Goal: Contribute content

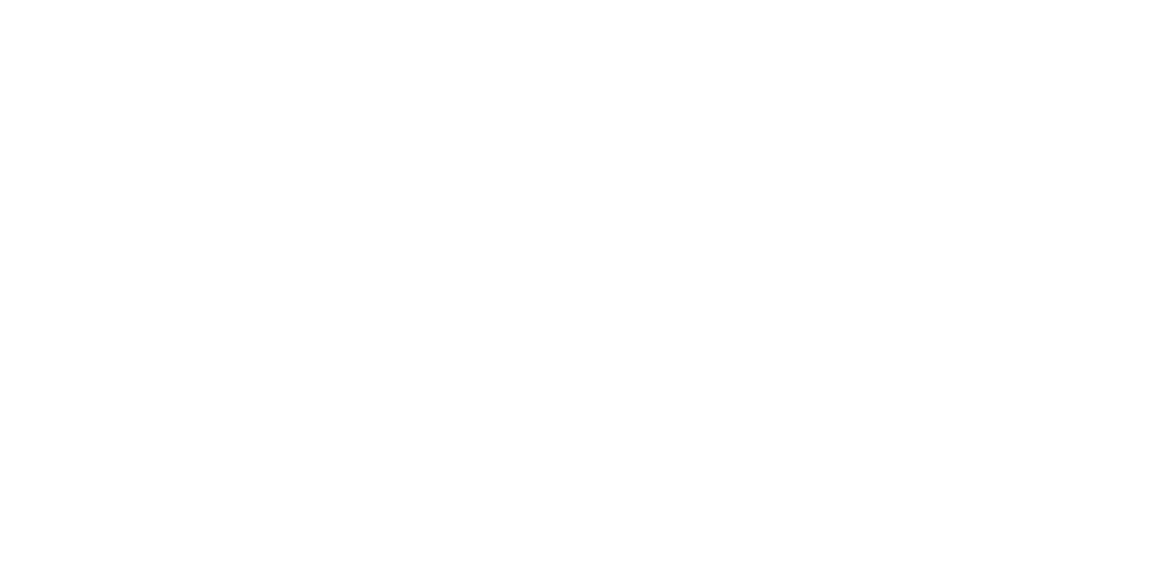
scroll to position [153, 0]
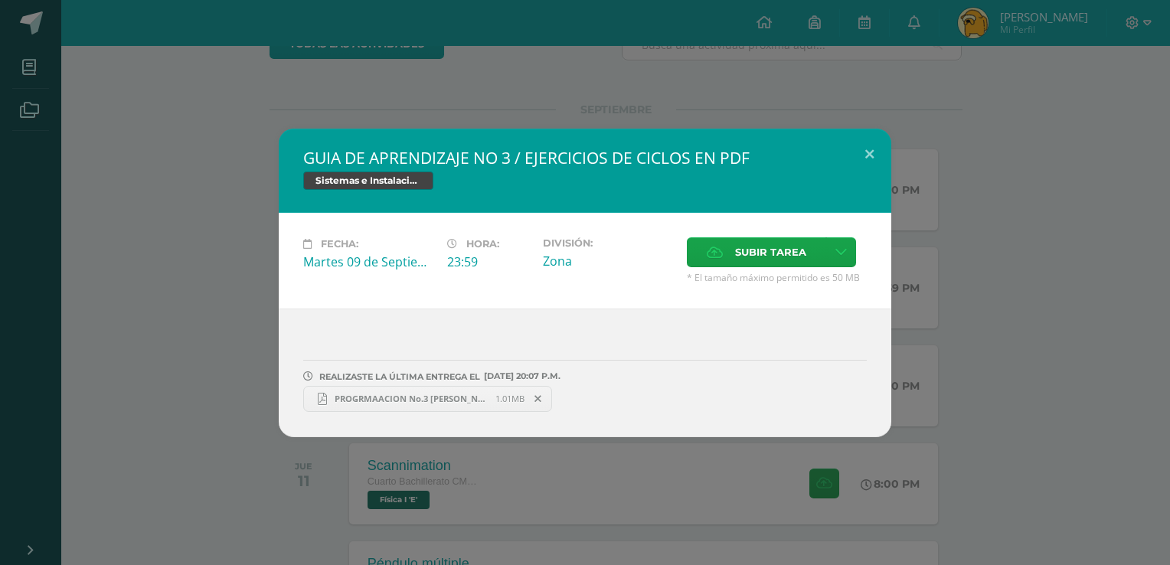
click at [440, 402] on span "PROGRMAACION No.3 [PERSON_NAME] COC.pdf" at bounding box center [411, 398] width 168 height 11
click at [872, 139] on button at bounding box center [869, 155] width 44 height 52
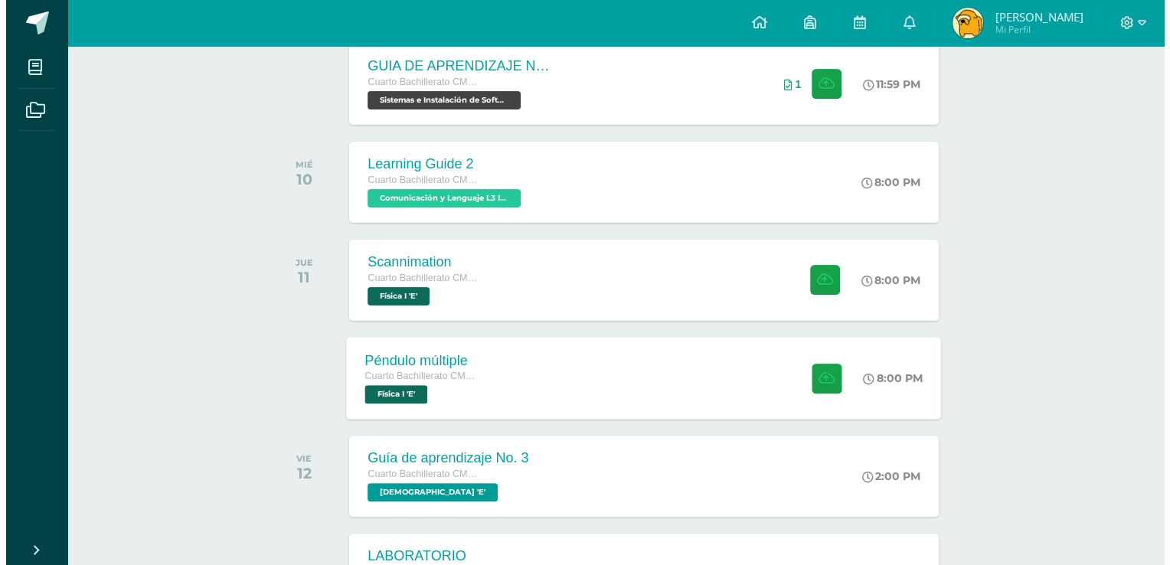
scroll to position [383, 0]
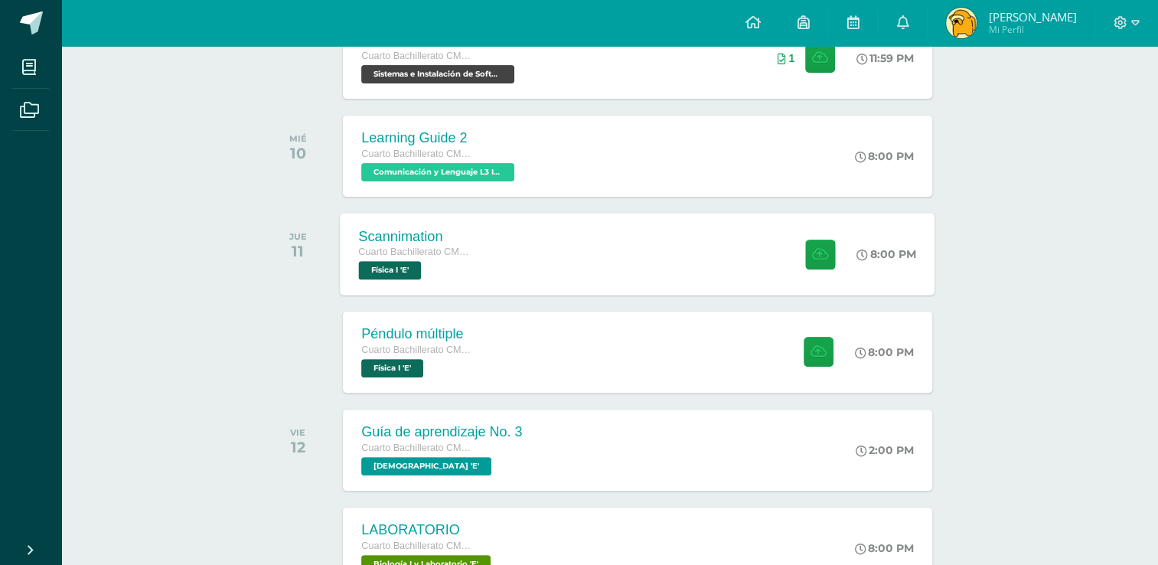
click at [522, 260] on div "Scannimation Cuarto Bachillerato CMP Bachillerato en CCLL con Orientación en Co…" at bounding box center [638, 254] width 595 height 82
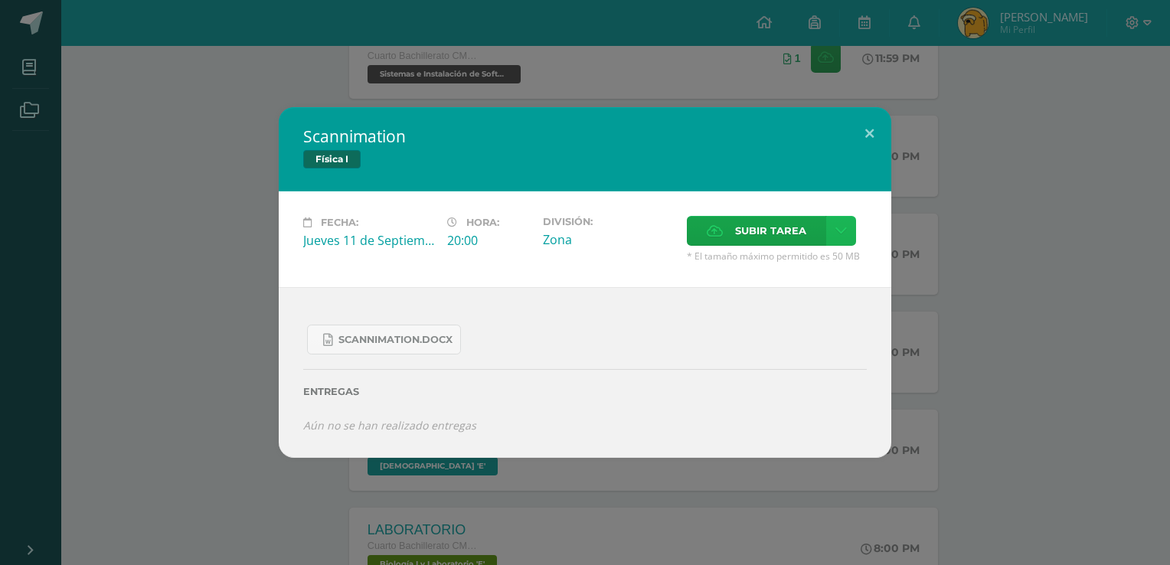
click at [847, 237] on link at bounding box center [841, 231] width 30 height 30
click at [765, 263] on span "Subir enlace" at bounding box center [775, 264] width 64 height 15
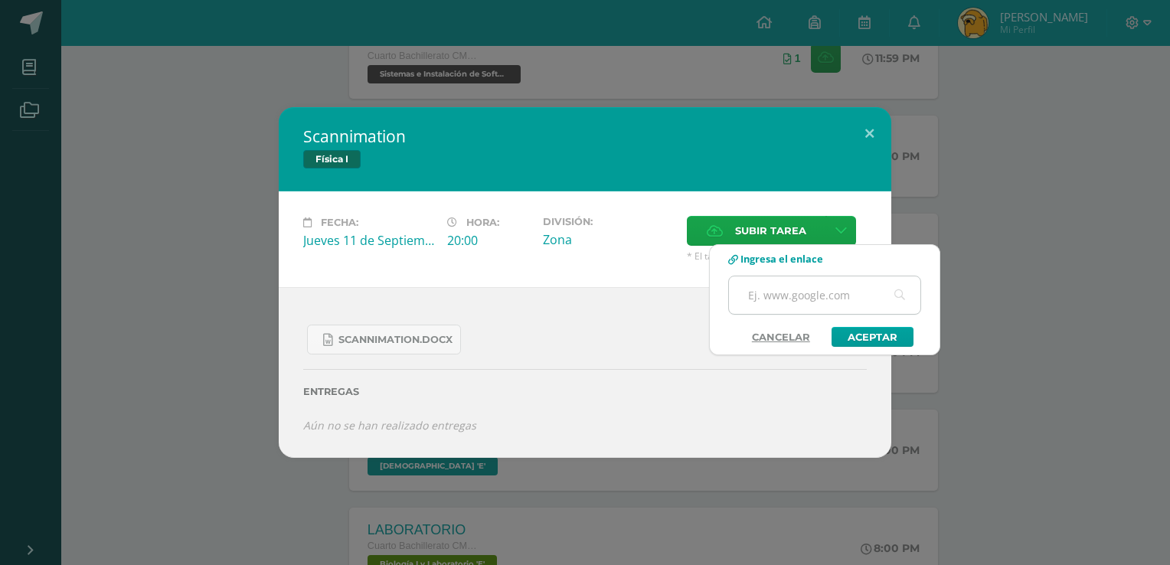
click at [793, 290] on input "text" at bounding box center [824, 295] width 191 height 38
paste input "[URL][DOMAIN_NAME]"
type input "[URL][DOMAIN_NAME]"
click at [866, 327] on link "Aceptar" at bounding box center [872, 337] width 82 height 20
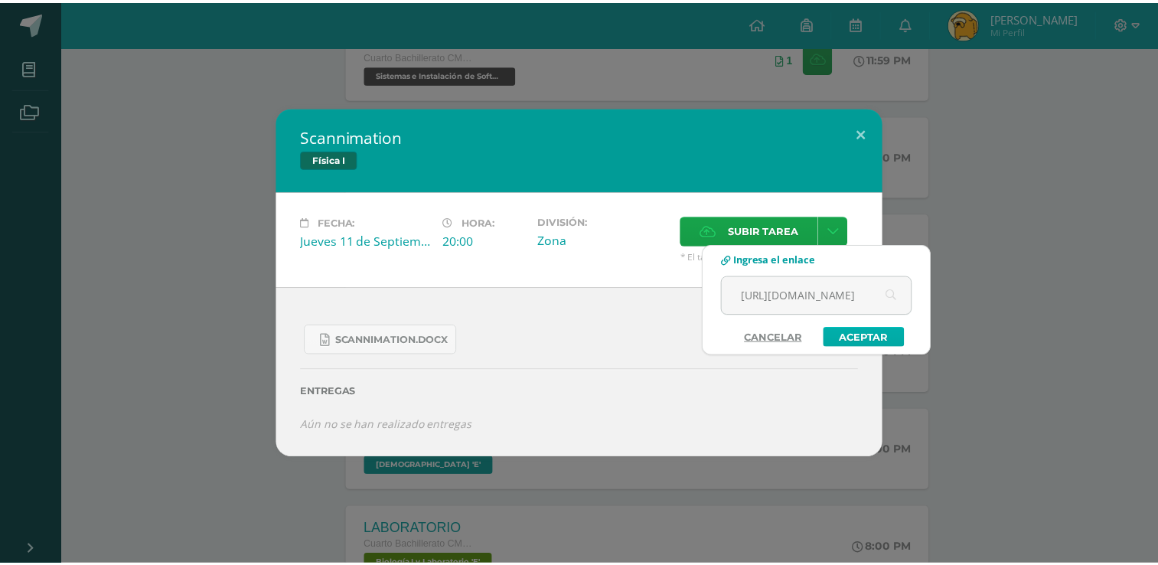
scroll to position [0, 0]
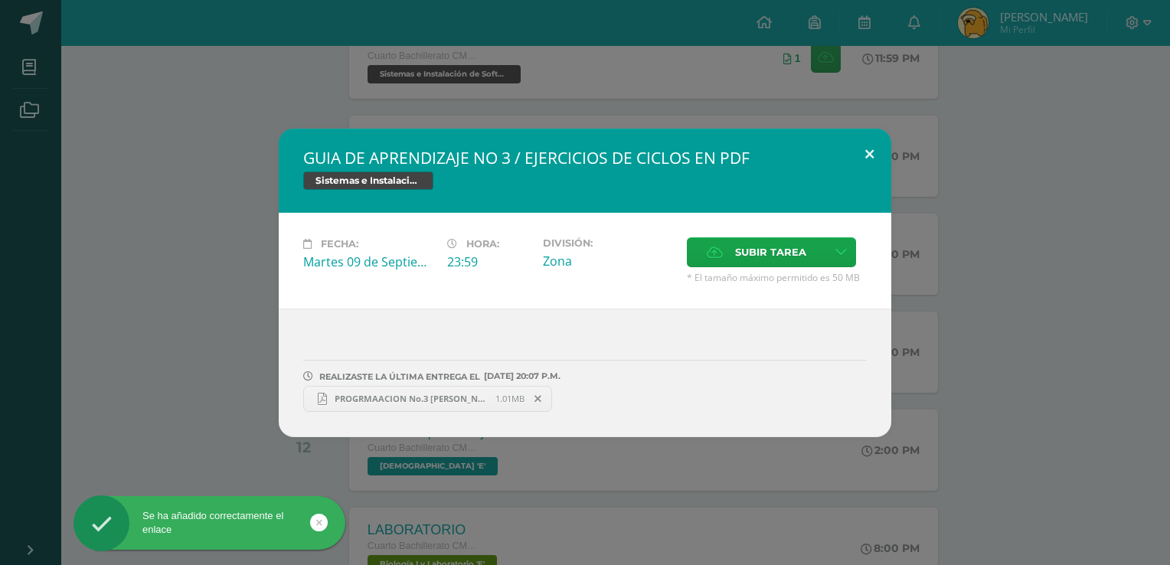
click at [870, 164] on button at bounding box center [869, 155] width 44 height 52
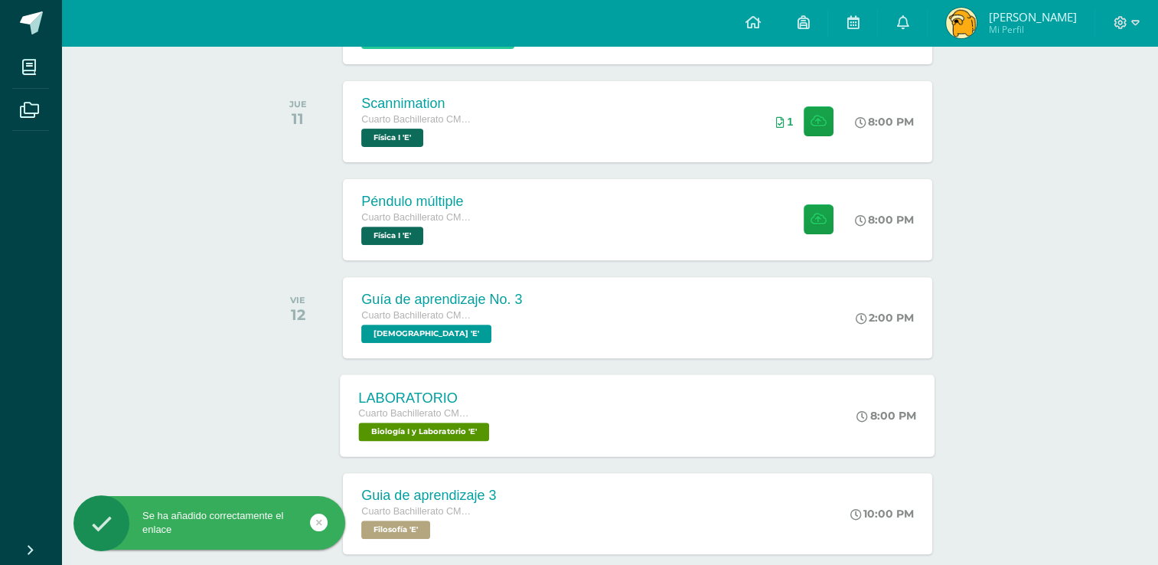
scroll to position [612, 0]
